Goal: Find specific page/section: Find specific page/section

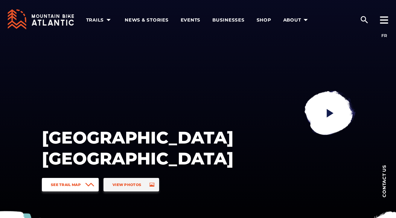
click at [74, 186] on span "See Trail Map" at bounding box center [66, 185] width 30 height 4
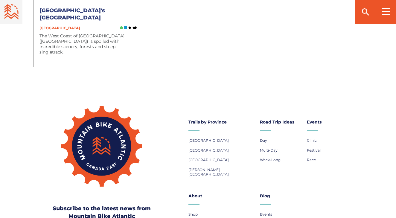
scroll to position [1247, 0]
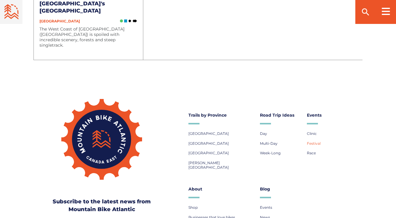
click at [315, 141] on span "Festival" at bounding box center [314, 143] width 14 height 4
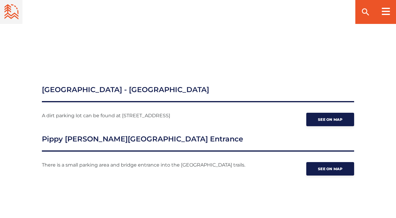
scroll to position [895, 0]
click at [320, 167] on span "See on map" at bounding box center [330, 169] width 25 height 4
click at [143, 112] on p "A dirt parking lot can be found at 24 Cadet Rd." at bounding box center [155, 116] width 226 height 9
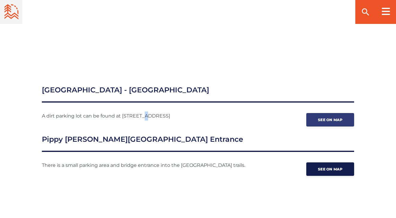
click at [322, 118] on span "See on map" at bounding box center [330, 120] width 25 height 4
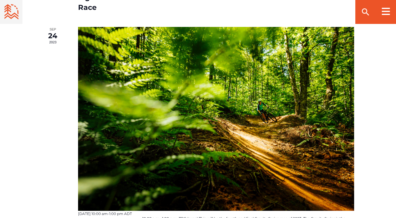
scroll to position [638, 0]
